Goal: Navigation & Orientation: Go to known website

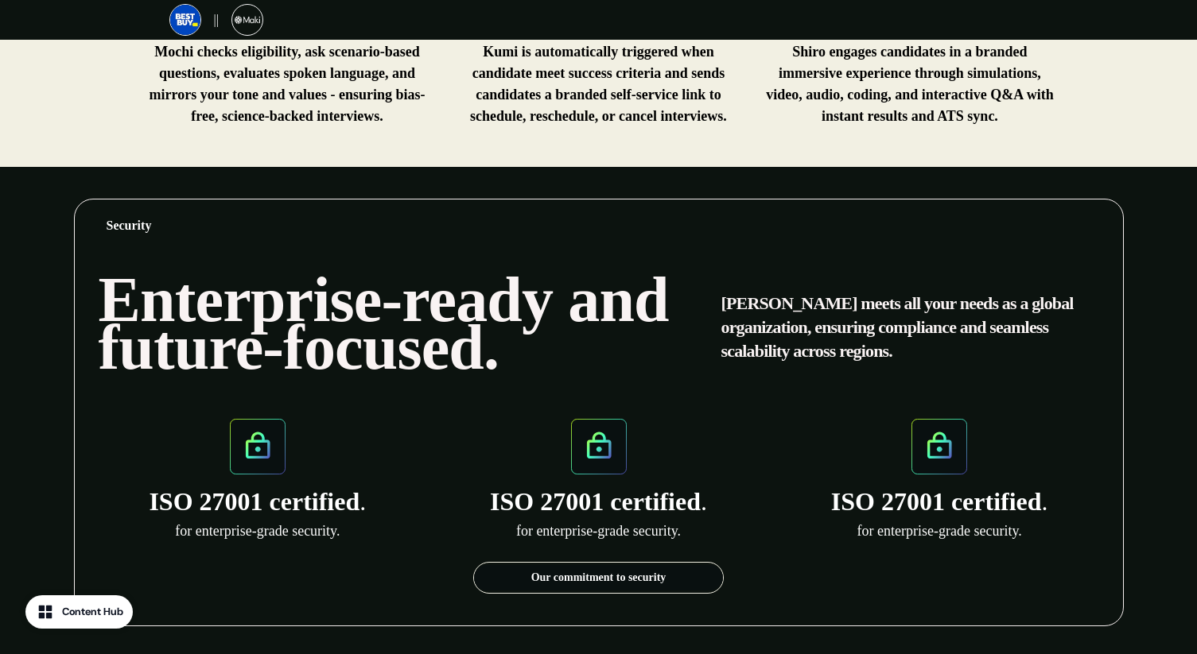
scroll to position [1548, 0]
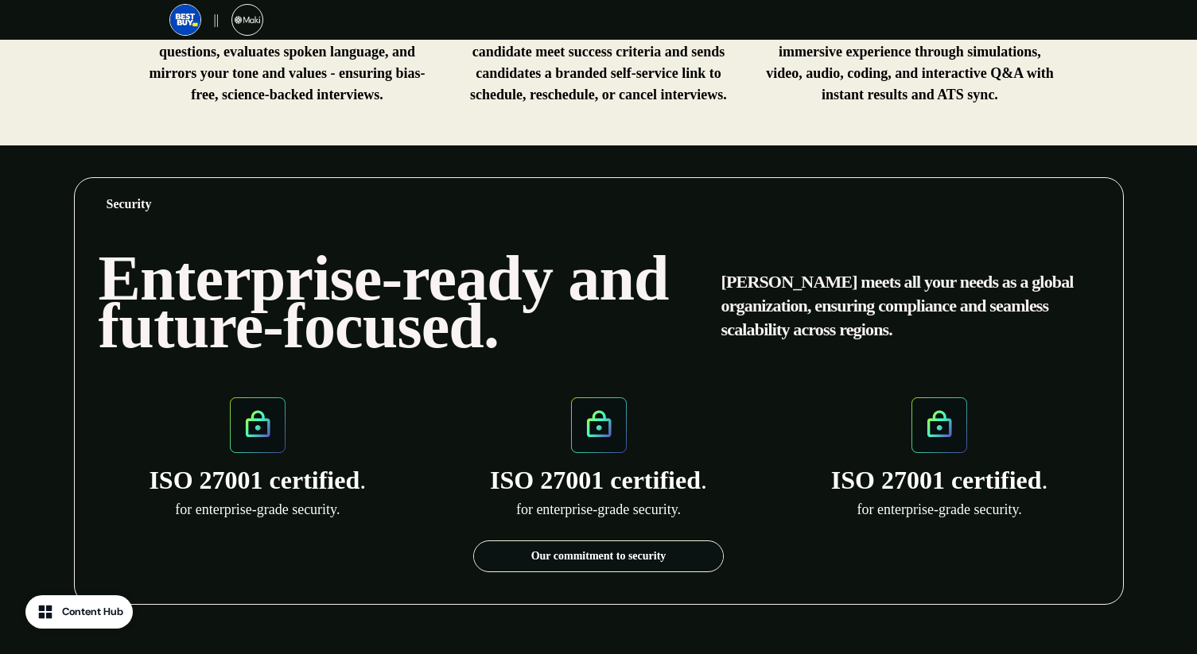
click at [637, 544] on link "Our commitment to security" at bounding box center [598, 556] width 249 height 25
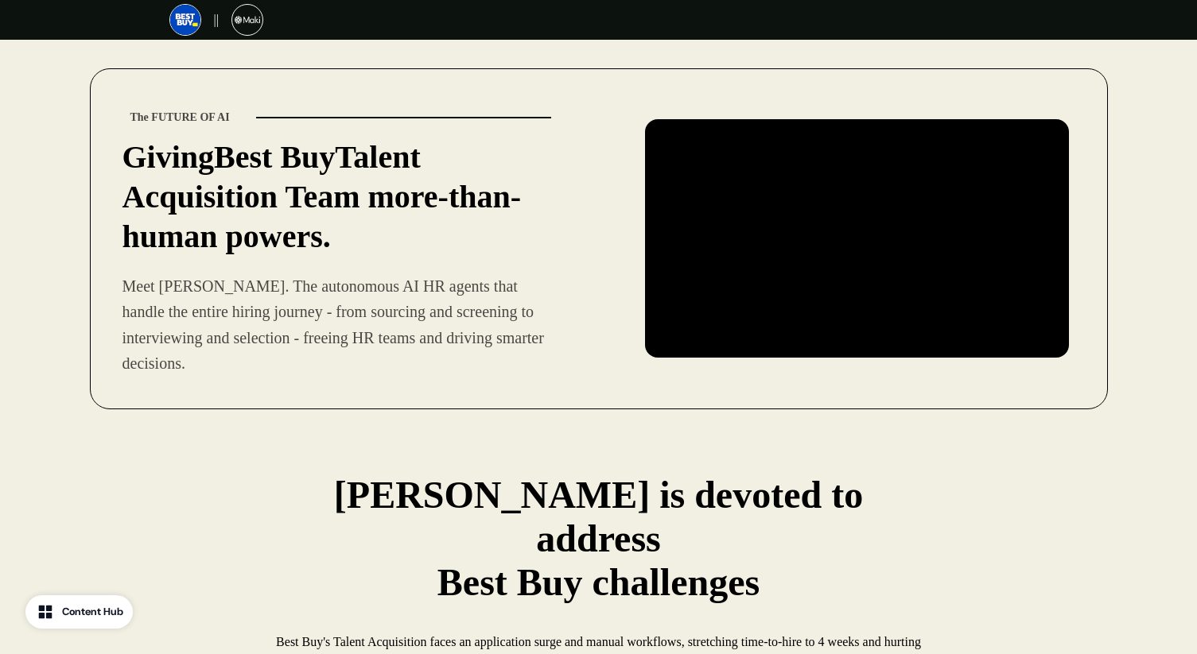
scroll to position [0, 0]
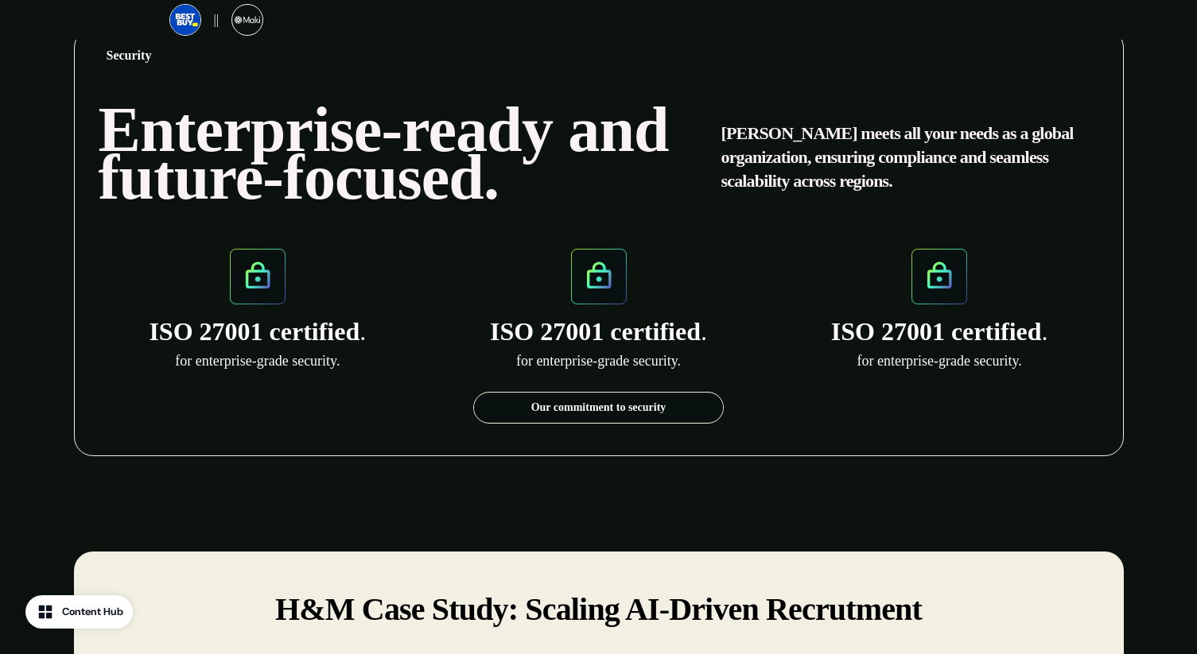
scroll to position [1255, 0]
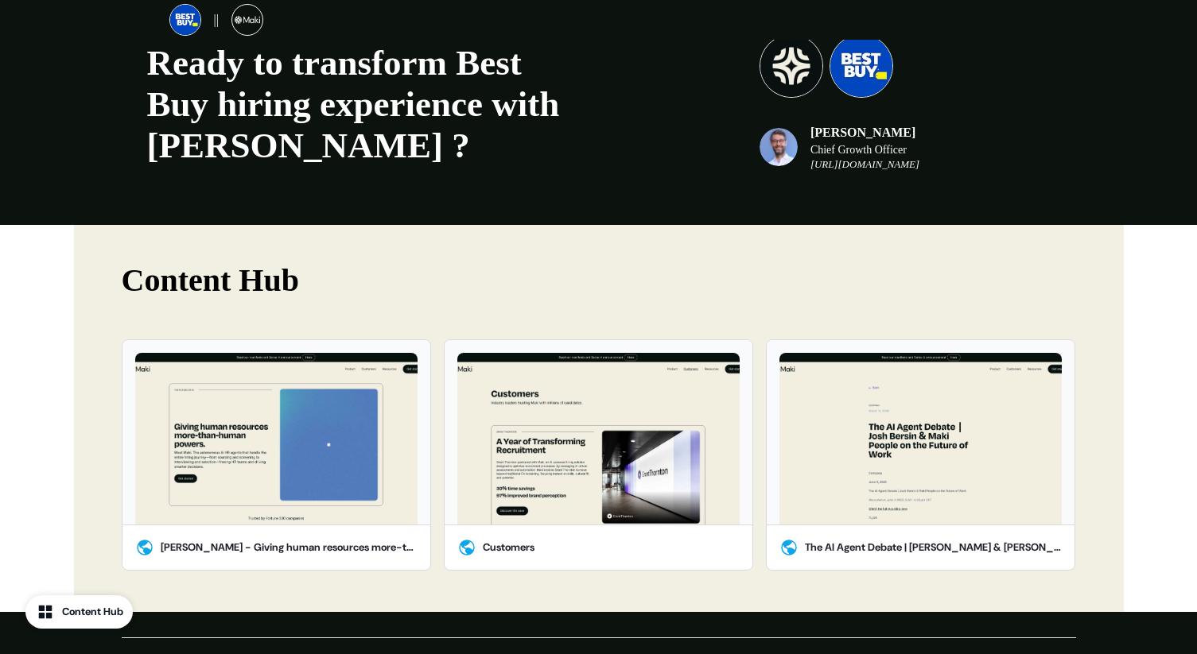
scroll to position [2812, 0]
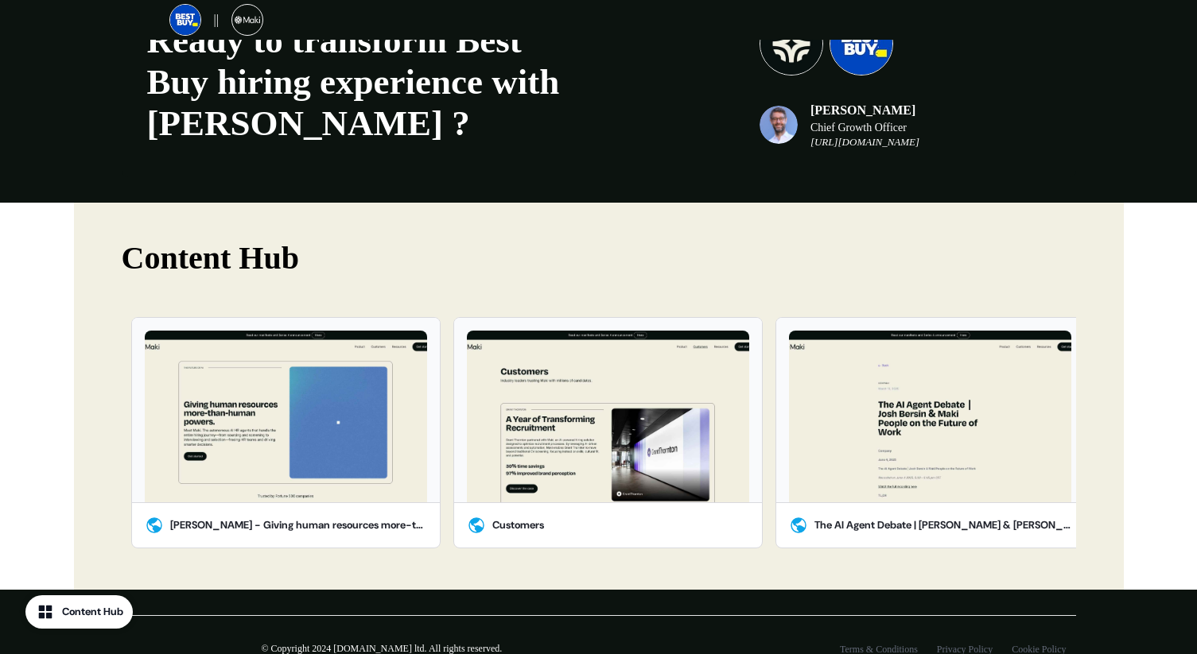
scroll to position [2825, 0]
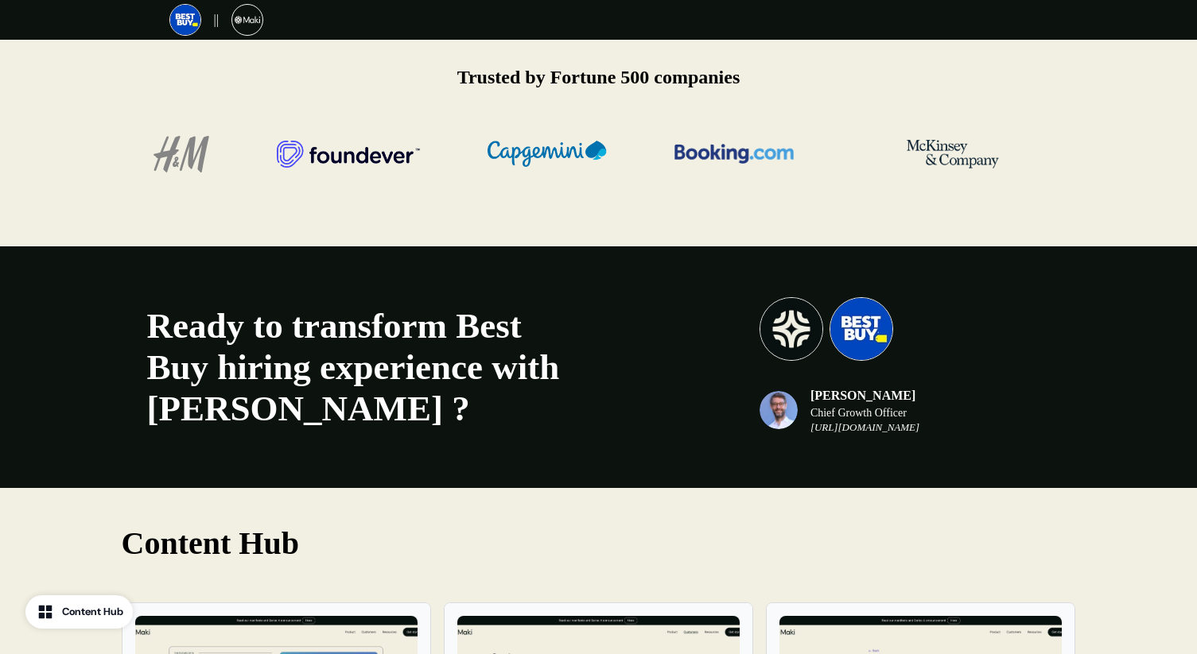
scroll to position [2527, 0]
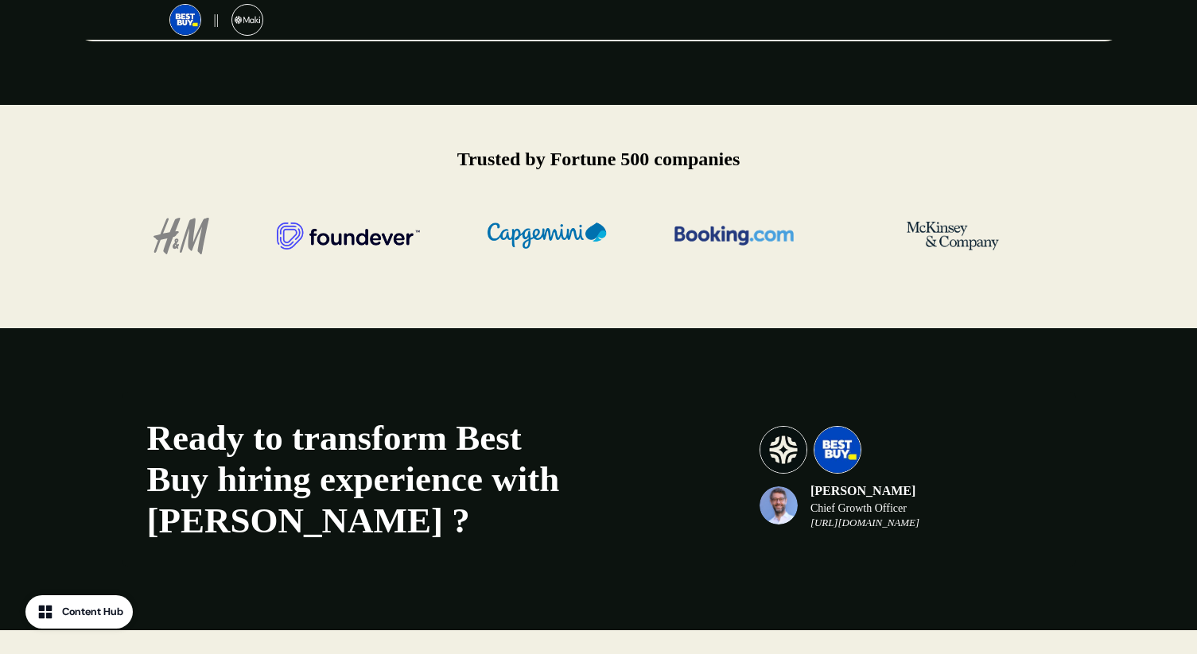
scroll to position [2469, 0]
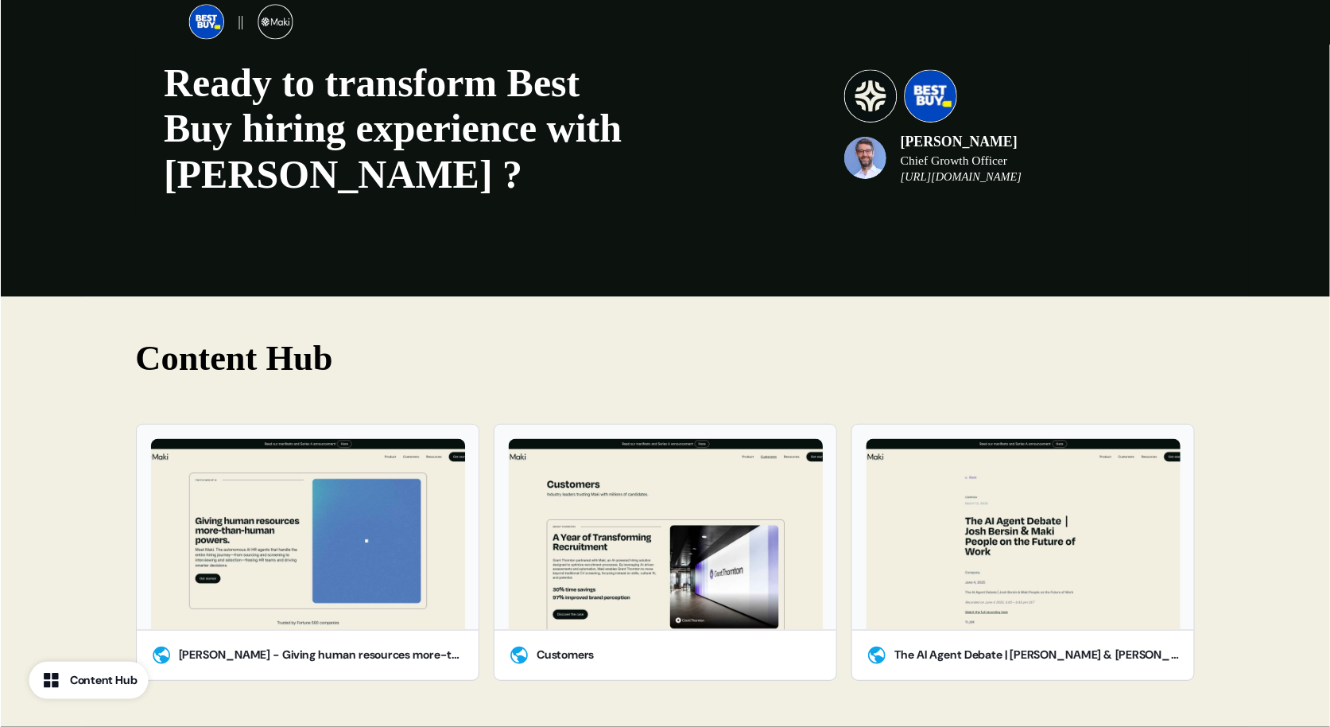
scroll to position [2793, 0]
